Goal: Navigation & Orientation: Find specific page/section

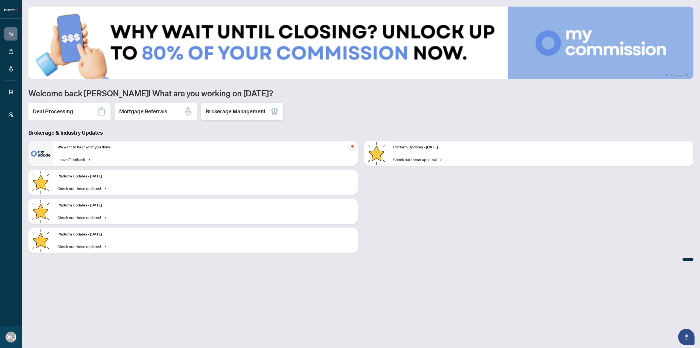
click at [223, 109] on h2 "Brokerage Management" at bounding box center [236, 111] width 60 height 8
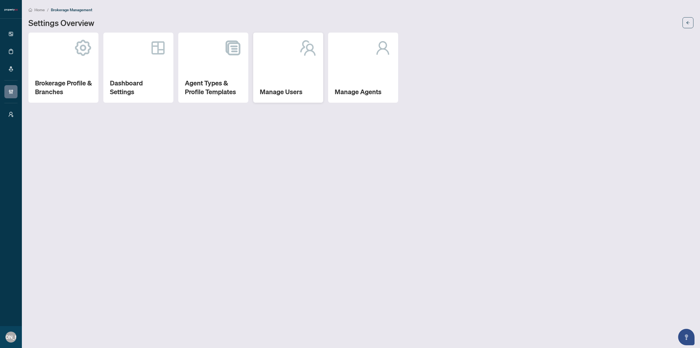
click at [305, 67] on div "Manage Users" at bounding box center [288, 68] width 70 height 70
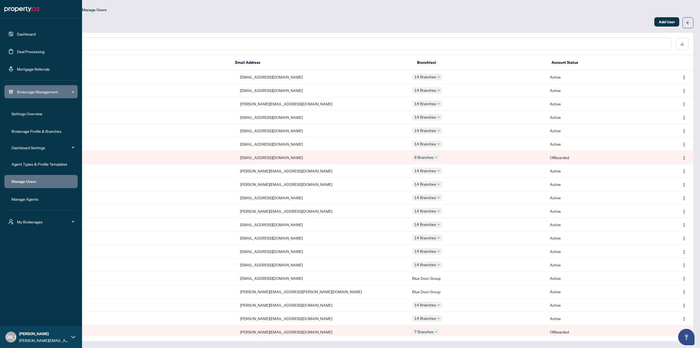
click at [24, 34] on link "Dashboard" at bounding box center [26, 33] width 19 height 5
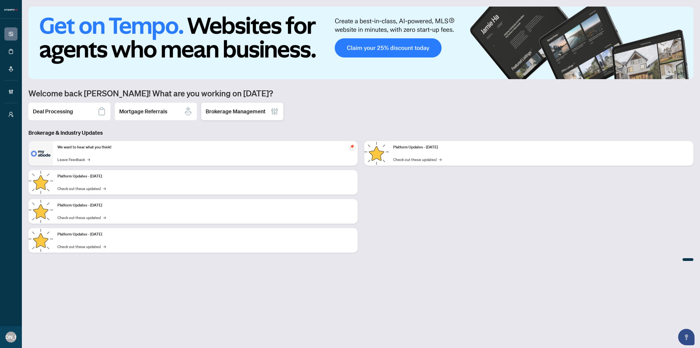
click at [267, 111] on div "Brokerage Management" at bounding box center [242, 112] width 82 height 18
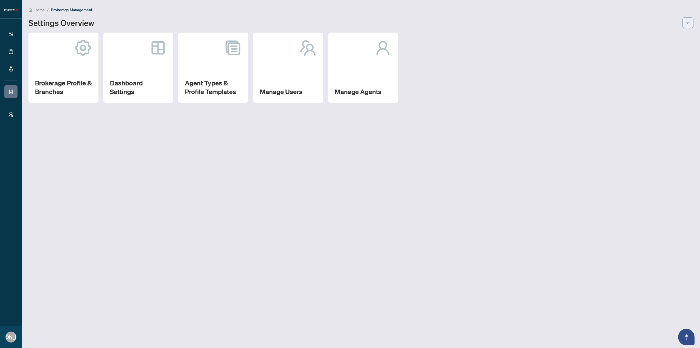
click at [687, 22] on icon "arrow-left" at bounding box center [688, 23] width 4 height 4
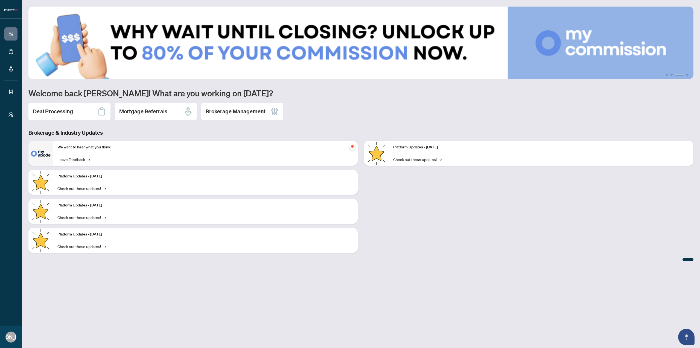
click at [318, 123] on div "1 2 3 4 Welcome back [PERSON_NAME]! What are you working on [DATE]? Deal Proces…" at bounding box center [360, 134] width 665 height 254
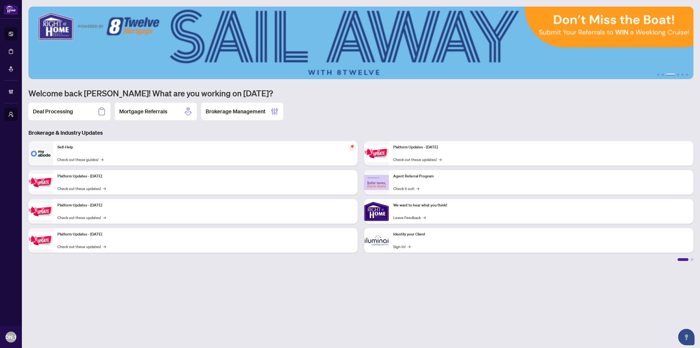
click at [379, 124] on div "1 2 3 4 5 6 Welcome back Joseph! What are you working on today? Deal Processing…" at bounding box center [360, 134] width 665 height 254
